Goal: Task Accomplishment & Management: Manage account settings

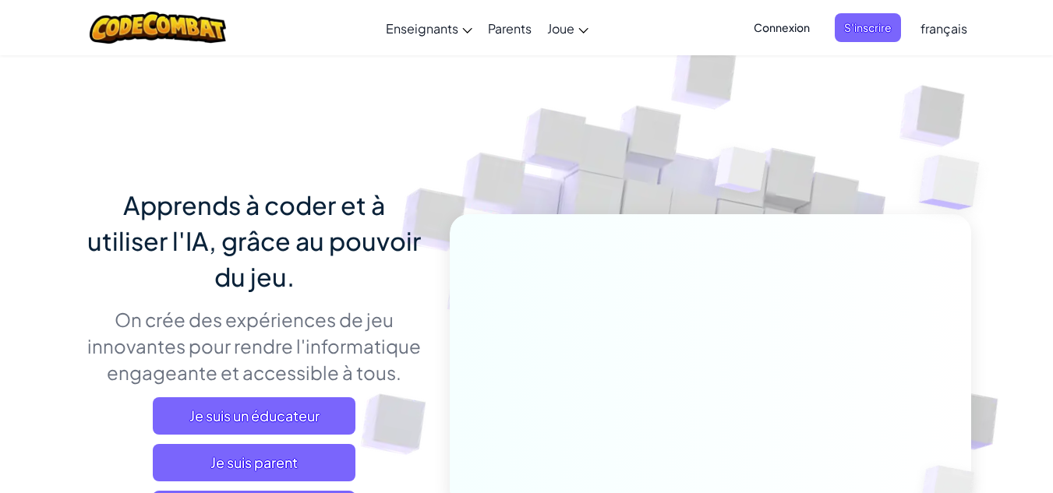
click at [776, 22] on span "Connexion" at bounding box center [781, 27] width 75 height 29
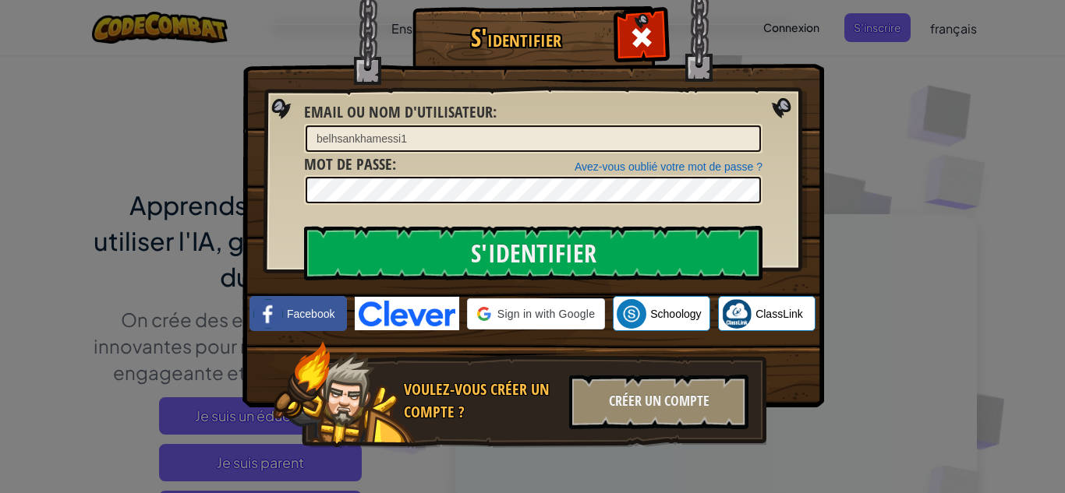
click at [405, 142] on input "belhsankhamessi1" at bounding box center [533, 138] width 455 height 27
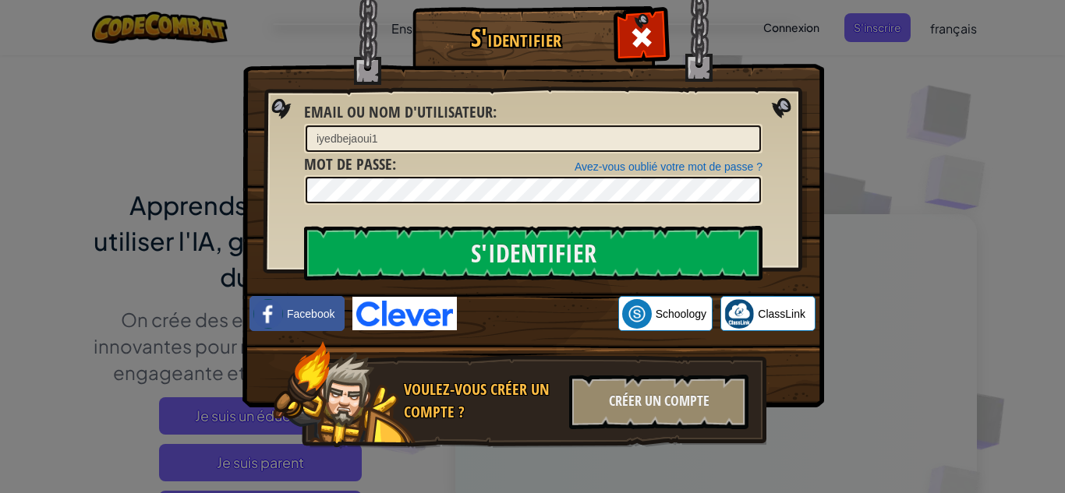
type input "iyedbejaoui1"
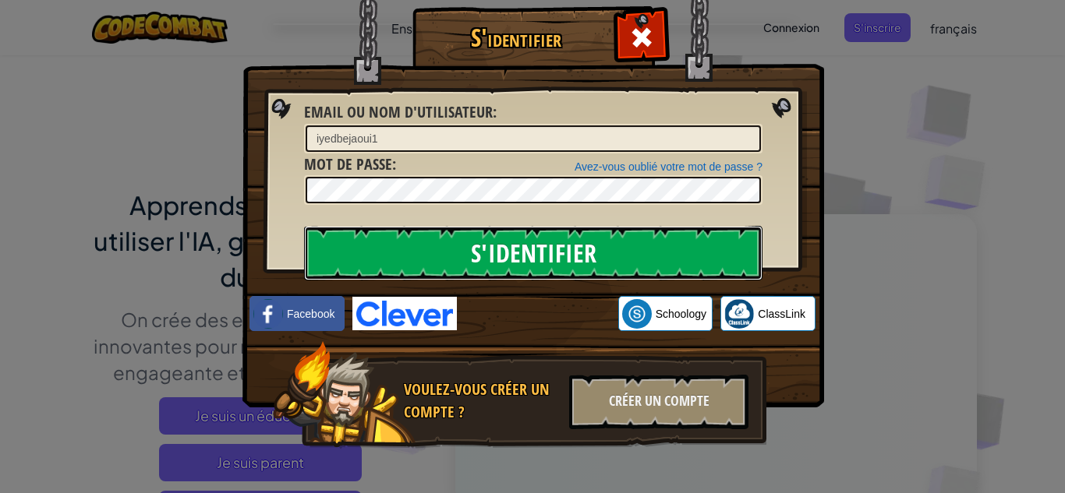
click at [403, 235] on input "S'identifier" at bounding box center [533, 253] width 458 height 55
